Goal: Task Accomplishment & Management: Complete application form

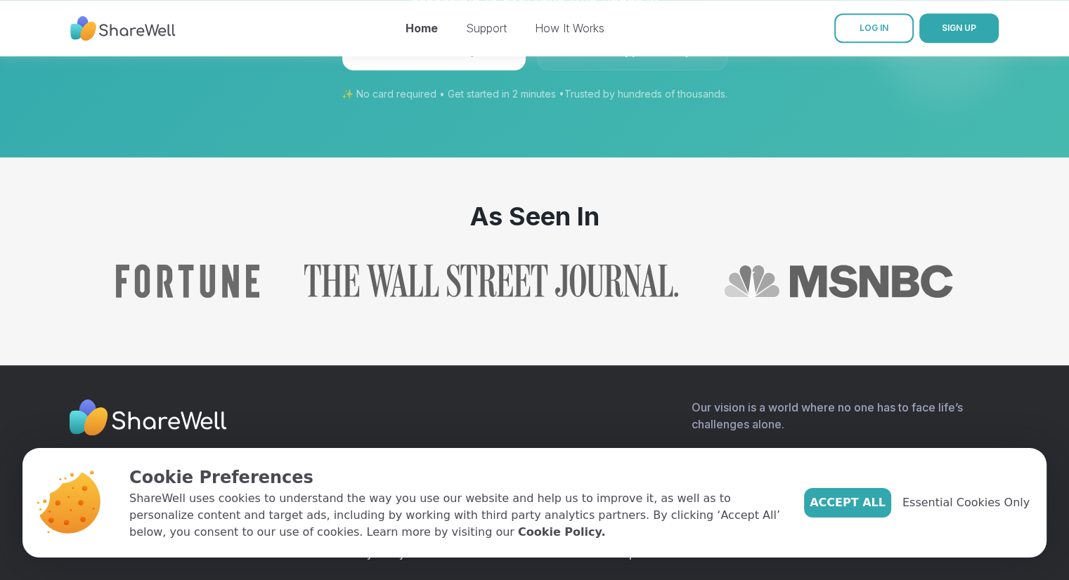
scroll to position [1487, 0]
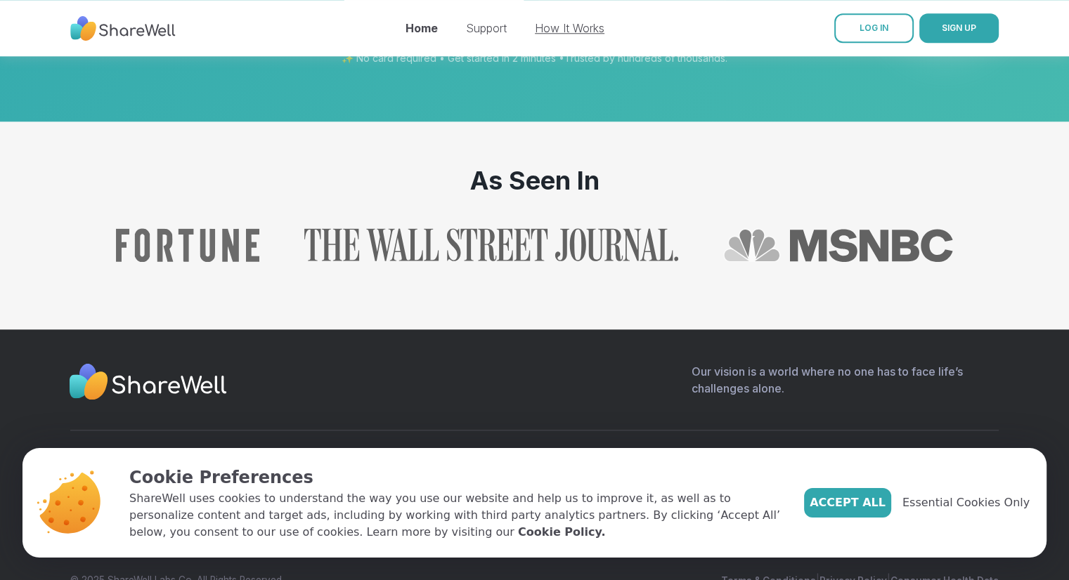
click at [568, 34] on link "How It Works" at bounding box center [570, 28] width 70 height 14
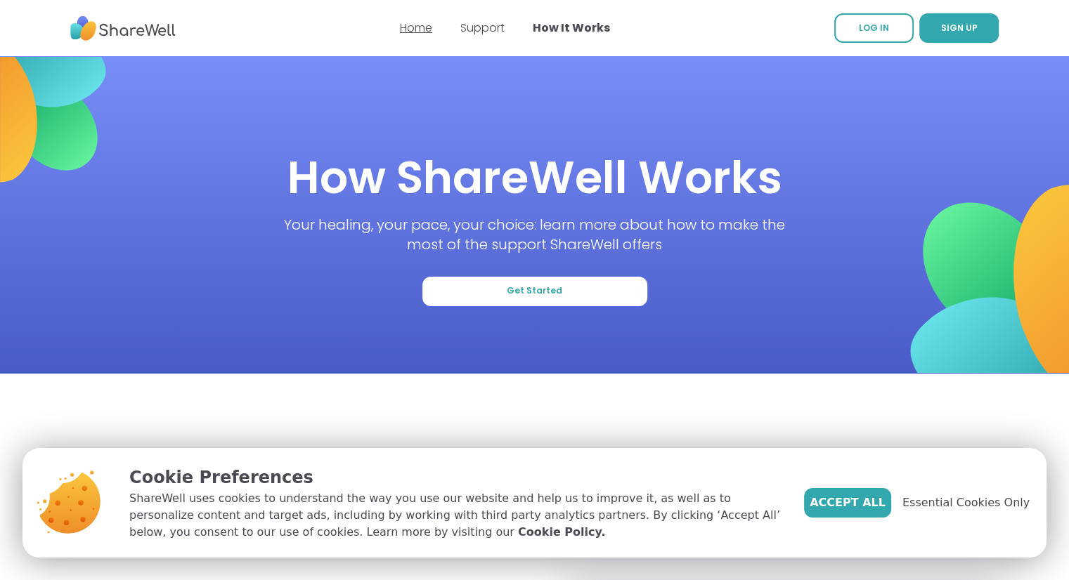
click at [419, 35] on link "Home" at bounding box center [416, 28] width 32 height 16
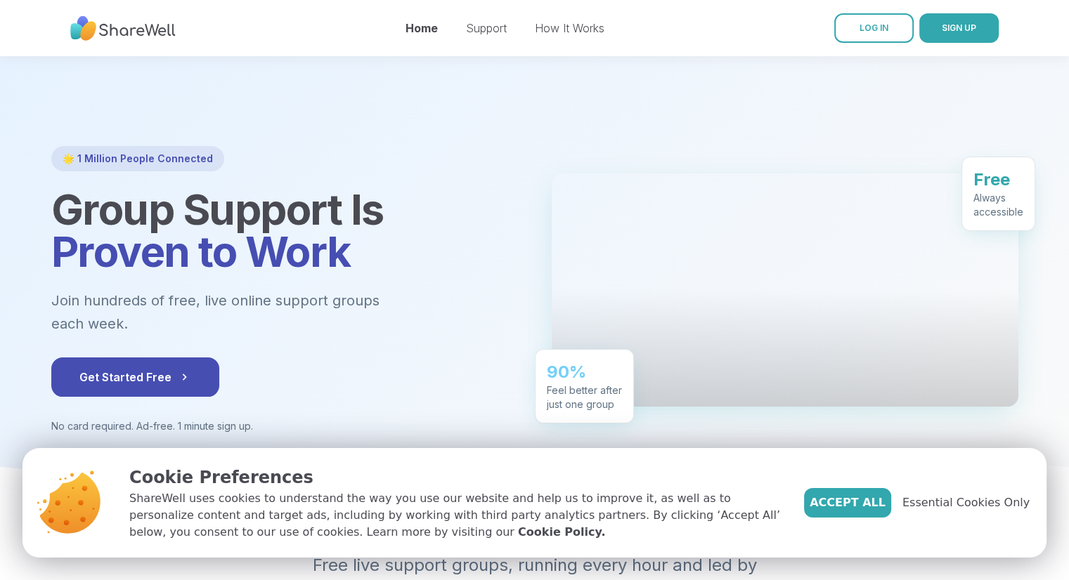
click at [488, 34] on link "Support" at bounding box center [486, 28] width 41 height 14
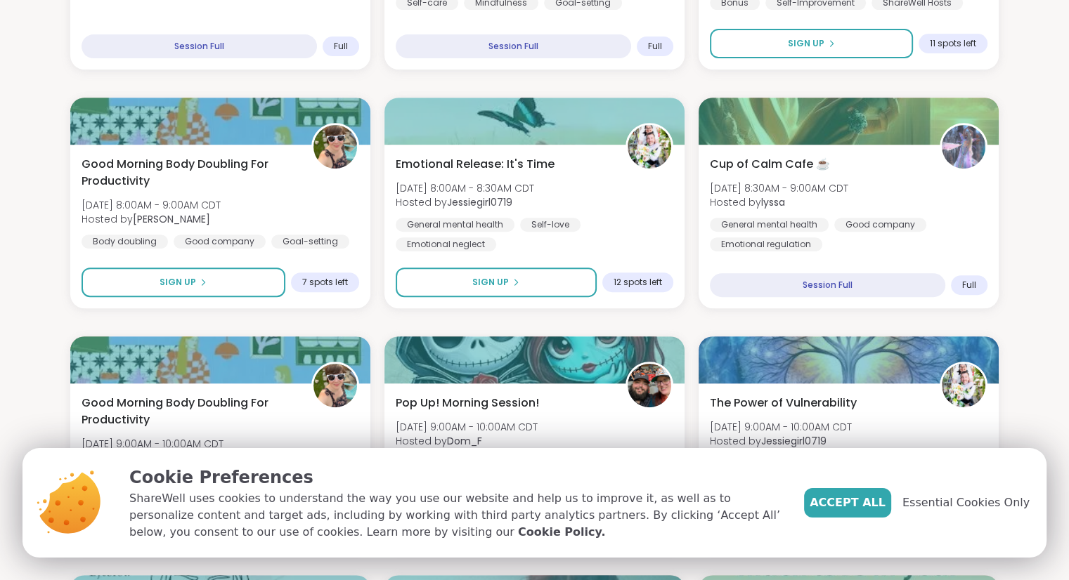
scroll to position [638, 0]
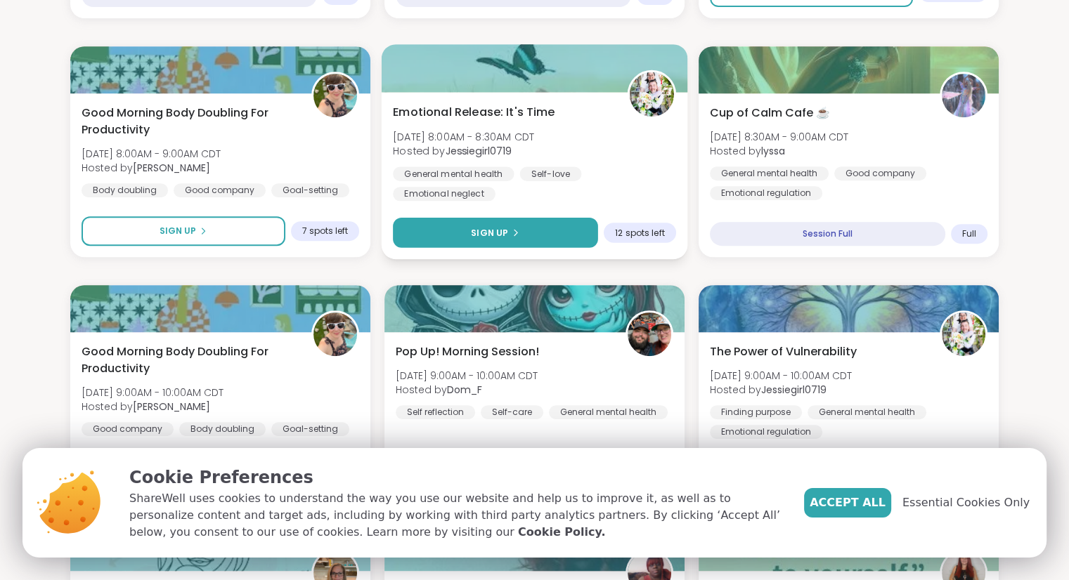
click at [531, 226] on button "Sign Up" at bounding box center [495, 233] width 205 height 30
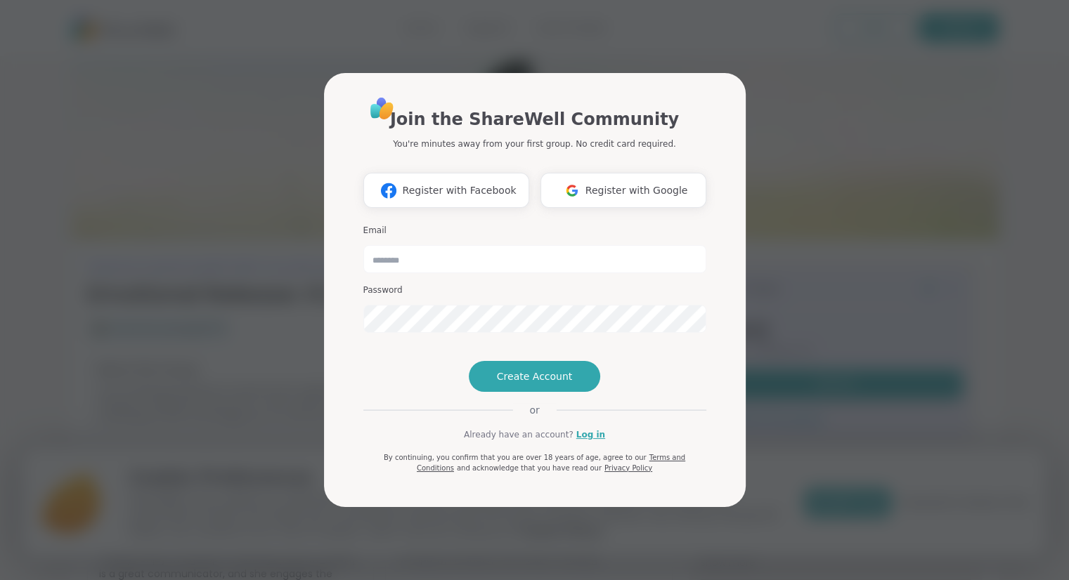
click at [230, 355] on div "Join the ShareWell Community You're minutes away from your first group. No cred…" at bounding box center [534, 290] width 1052 height 580
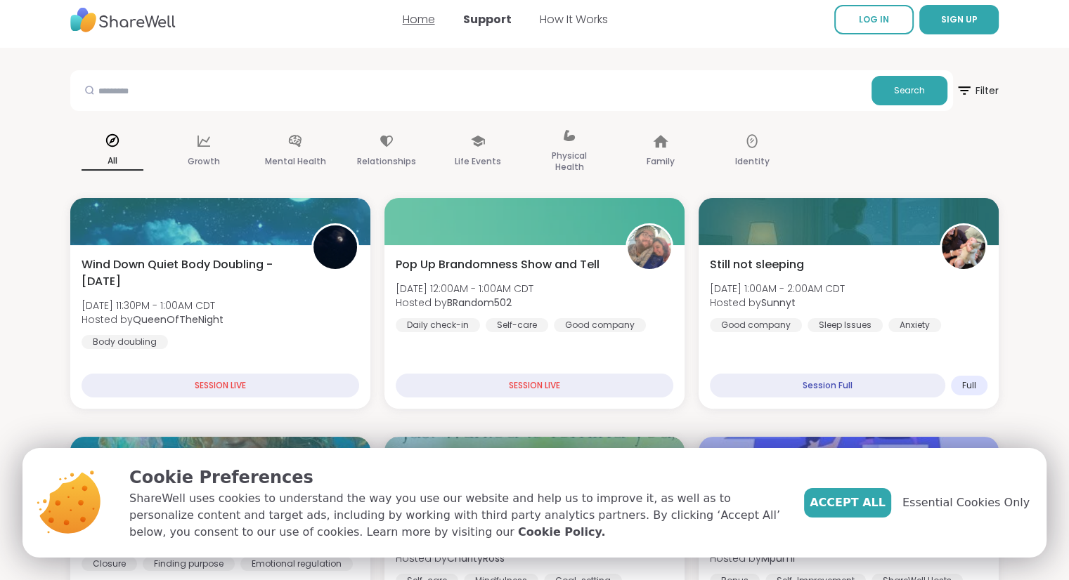
click at [419, 27] on link "Home" at bounding box center [419, 19] width 32 height 16
